Goal: Communication & Community: Answer question/provide support

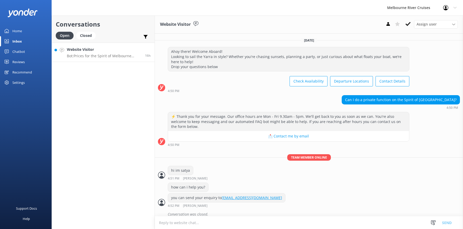
scroll to position [169, 0]
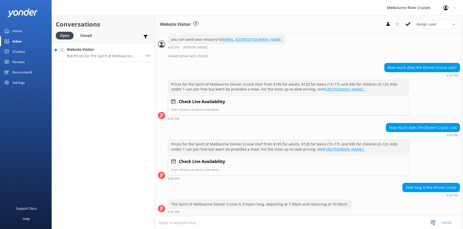
click at [79, 53] on div "Website Visitor Bot: Prices for the Spirit of Melbourne Dinner Cruise start fro…" at bounding box center [104, 52] width 74 height 11
click at [16, 50] on div "Chatbot" at bounding box center [18, 51] width 13 height 10
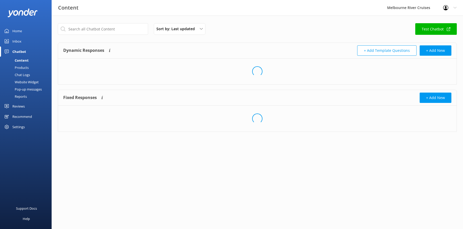
click at [17, 41] on div "Inbox" at bounding box center [16, 41] width 9 height 10
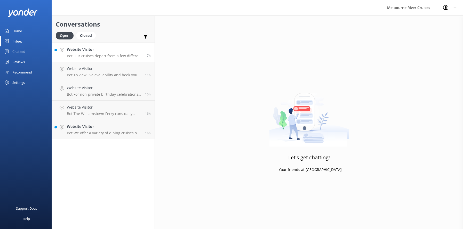
click at [85, 50] on h4 "Website Visitor" at bounding box center [105, 50] width 76 height 6
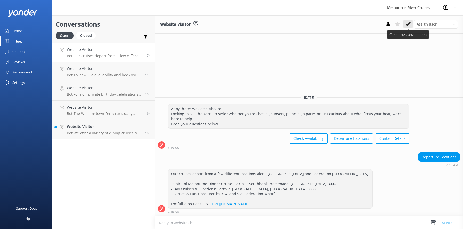
click at [407, 23] on icon at bounding box center [407, 23] width 5 height 5
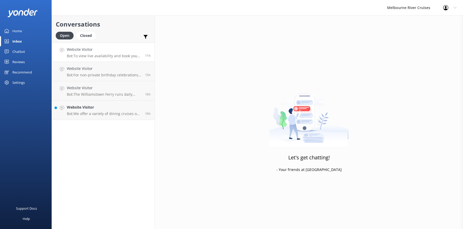
click at [86, 52] on h4 "Website Visitor" at bounding box center [104, 50] width 74 height 6
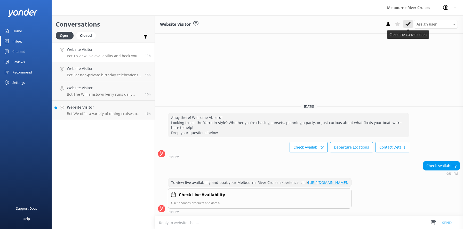
click at [406, 24] on use at bounding box center [407, 24] width 5 height 4
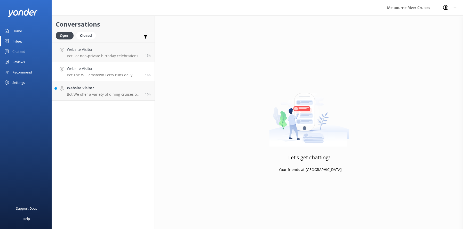
click at [85, 66] on h4 "Website Visitor" at bounding box center [104, 69] width 74 height 6
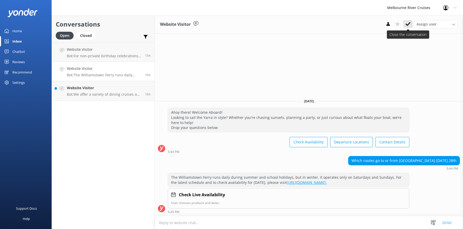
click at [406, 24] on icon at bounding box center [407, 23] width 5 height 5
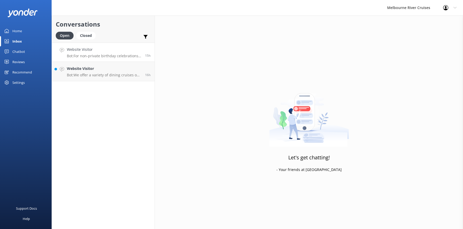
click at [90, 53] on div "Website Visitor Bot: For non-private birthday celebrations, you can book a dini…" at bounding box center [104, 52] width 74 height 11
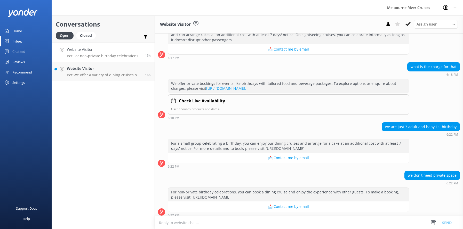
scroll to position [91, 0]
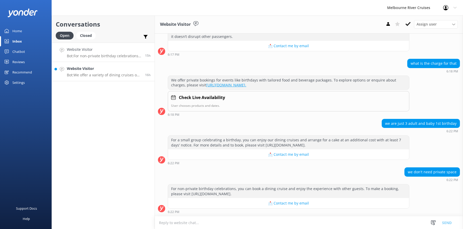
click at [78, 71] on h4 "Website Visitor" at bounding box center [104, 69] width 74 height 6
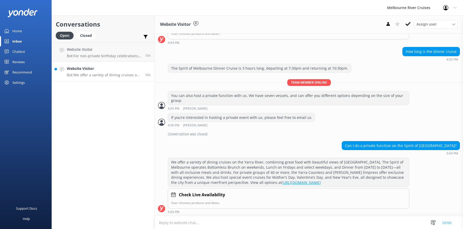
scroll to position [304, 0]
click at [82, 54] on p "Bot: For non-private birthday celebrations, you can book a dining cruise and en…" at bounding box center [104, 56] width 74 height 5
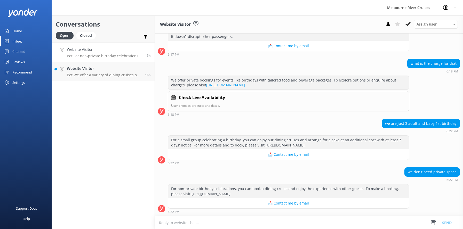
scroll to position [91, 0]
click at [86, 69] on h4 "Website Visitor" at bounding box center [104, 69] width 74 height 6
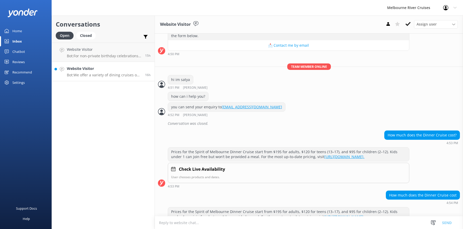
scroll to position [304, 0]
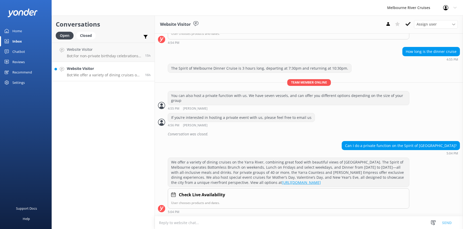
click at [85, 70] on h4 "Website Visitor" at bounding box center [104, 69] width 74 height 6
click at [84, 53] on div "Website Visitor Bot: For non-private birthday celebrations, you can book a dini…" at bounding box center [104, 52] width 74 height 11
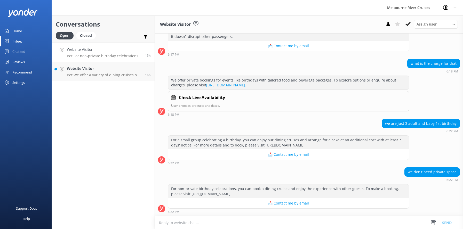
scroll to position [91, 0]
click at [13, 43] on div "Inbox" at bounding box center [17, 41] width 10 height 10
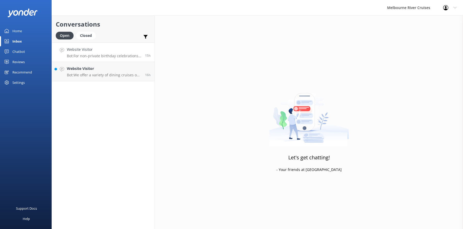
click at [74, 52] on h4 "Website Visitor" at bounding box center [104, 50] width 74 height 6
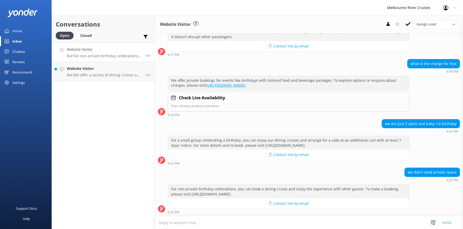
scroll to position [91, 0]
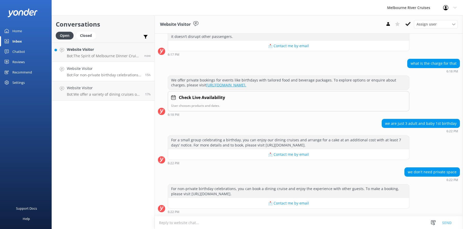
click at [92, 70] on h4 "Website Visitor" at bounding box center [104, 69] width 74 height 6
click at [86, 53] on div "Website Visitor Bot: The Spirit of Melbourne Dinner Cruise can accommodate up t…" at bounding box center [103, 52] width 73 height 11
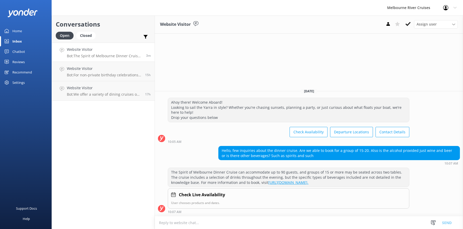
click at [89, 47] on h4 "Website Visitor" at bounding box center [104, 50] width 75 height 6
click at [91, 71] on h4 "Website Visitor" at bounding box center [104, 69] width 74 height 6
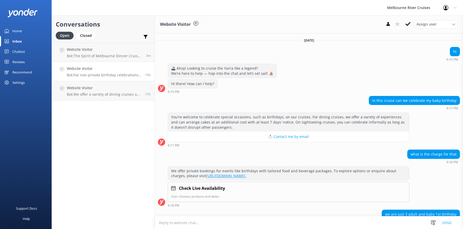
drag, startPoint x: 96, startPoint y: 93, endPoint x: 96, endPoint y: 80, distance: 12.1
click at [96, 92] on p "Bot: We offer a variety of dining cruises on the Yarra River, combining great f…" at bounding box center [104, 94] width 74 height 5
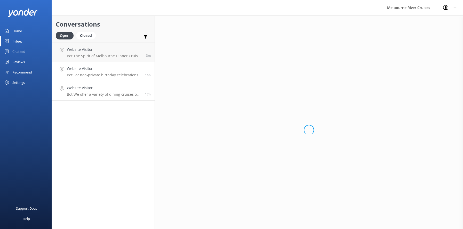
click at [97, 73] on p "Bot: For non-private birthday celebrations, you can book a dining cruise and en…" at bounding box center [104, 75] width 74 height 5
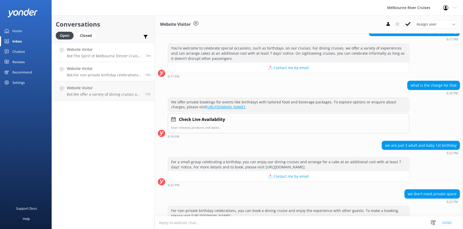
click at [95, 56] on p "Bot: The Spirit of Melbourne Dinner Cruise can accommodate up to 90 guests, and…" at bounding box center [104, 56] width 75 height 5
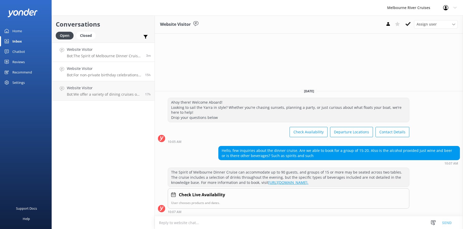
click at [96, 70] on h4 "Website Visitor" at bounding box center [104, 69] width 74 height 6
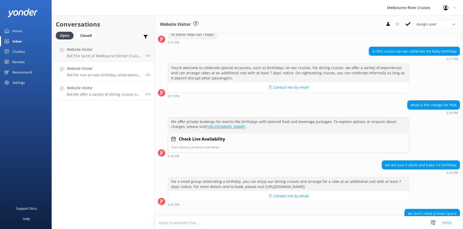
click at [100, 91] on div "Website Visitor Bot: We offer a variety of dining cruises on the Yarra River, c…" at bounding box center [104, 90] width 74 height 11
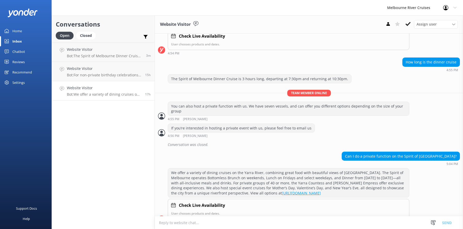
scroll to position [304, 0]
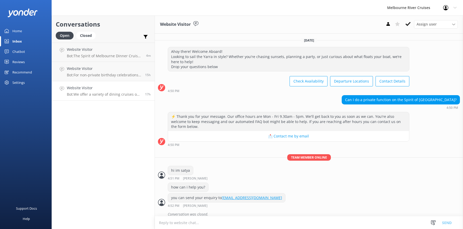
scroll to position [304, 0]
